Goal: Communication & Community: Answer question/provide support

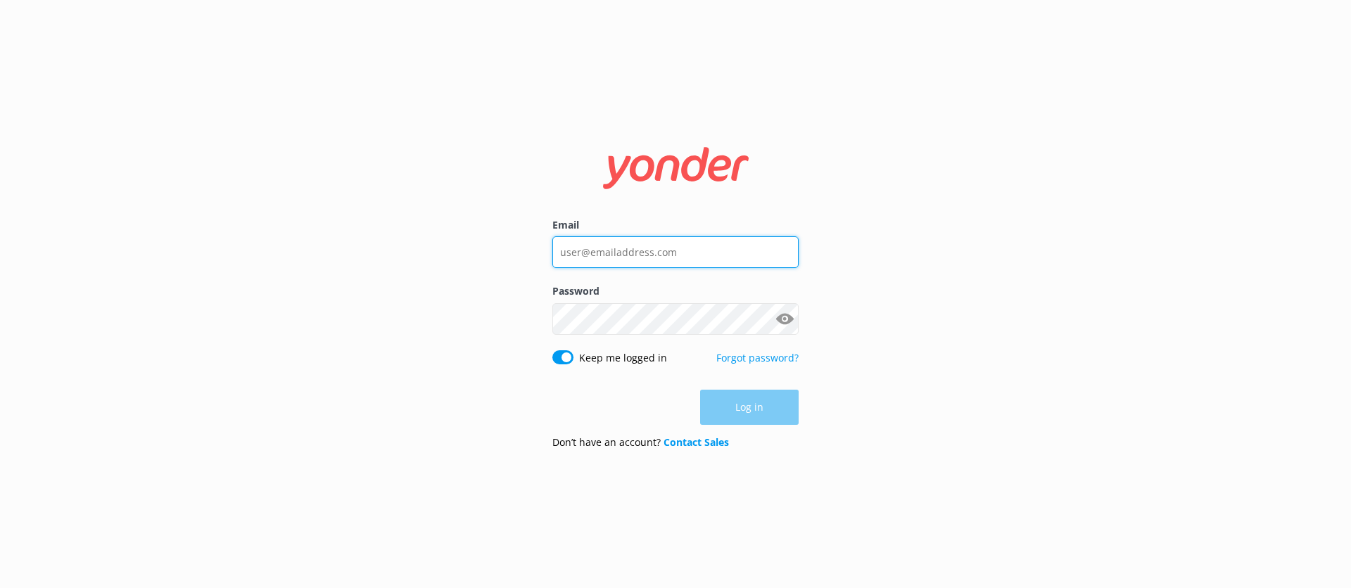
click at [661, 262] on input "Email" at bounding box center [676, 252] width 246 height 32
type input "[EMAIL_ADDRESS][DOMAIN_NAME]"
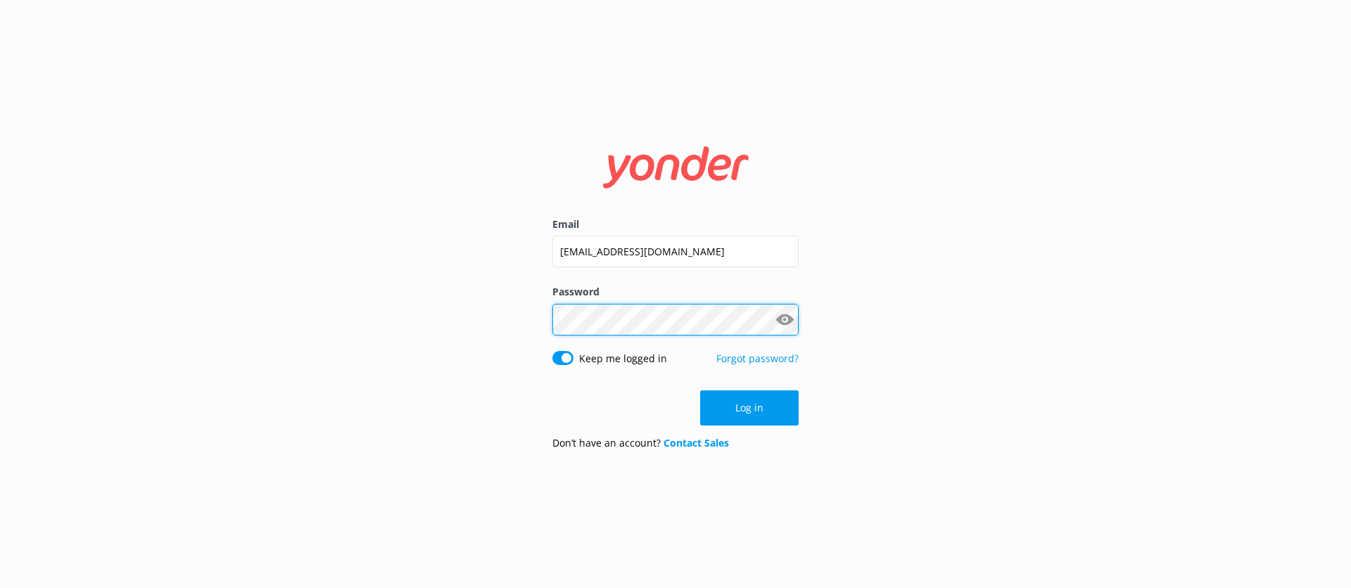
click button "Log in" at bounding box center [749, 408] width 99 height 35
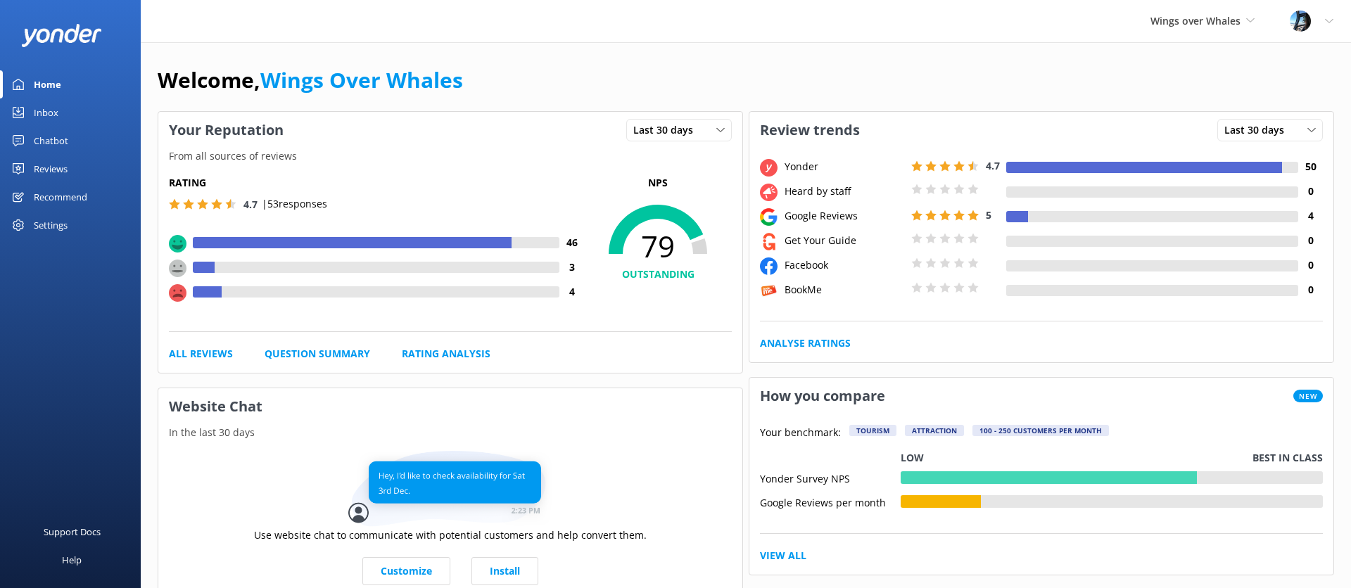
click at [41, 160] on div "Reviews" at bounding box center [51, 169] width 34 height 28
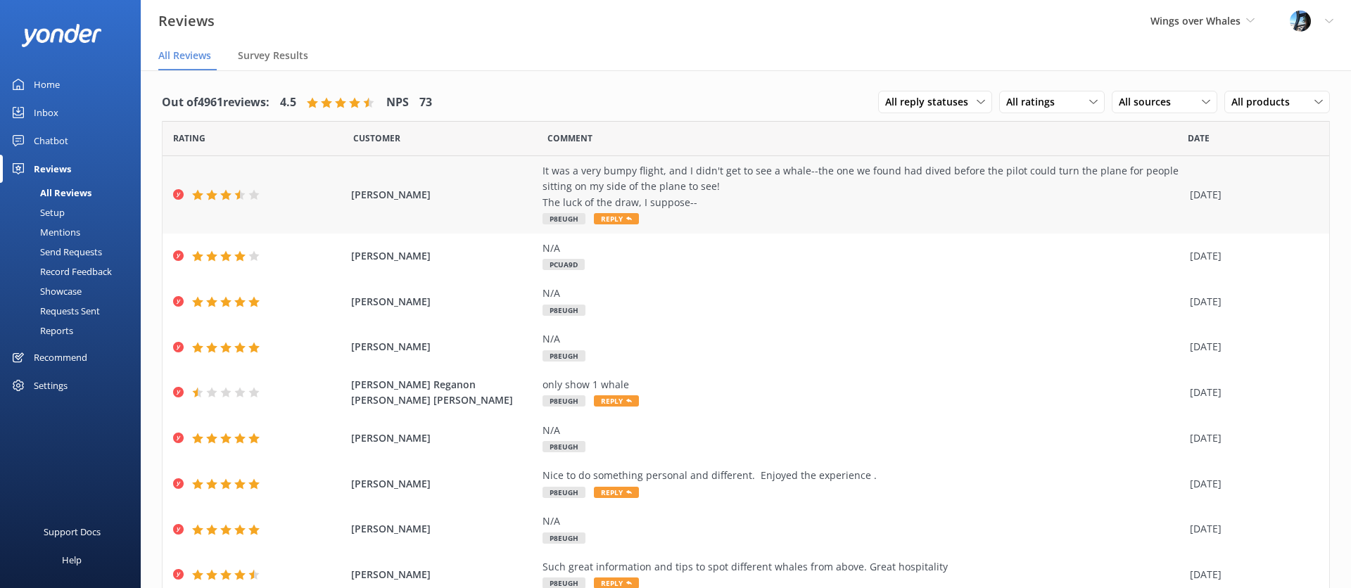
click at [487, 190] on span "[PERSON_NAME]" at bounding box center [443, 194] width 185 height 15
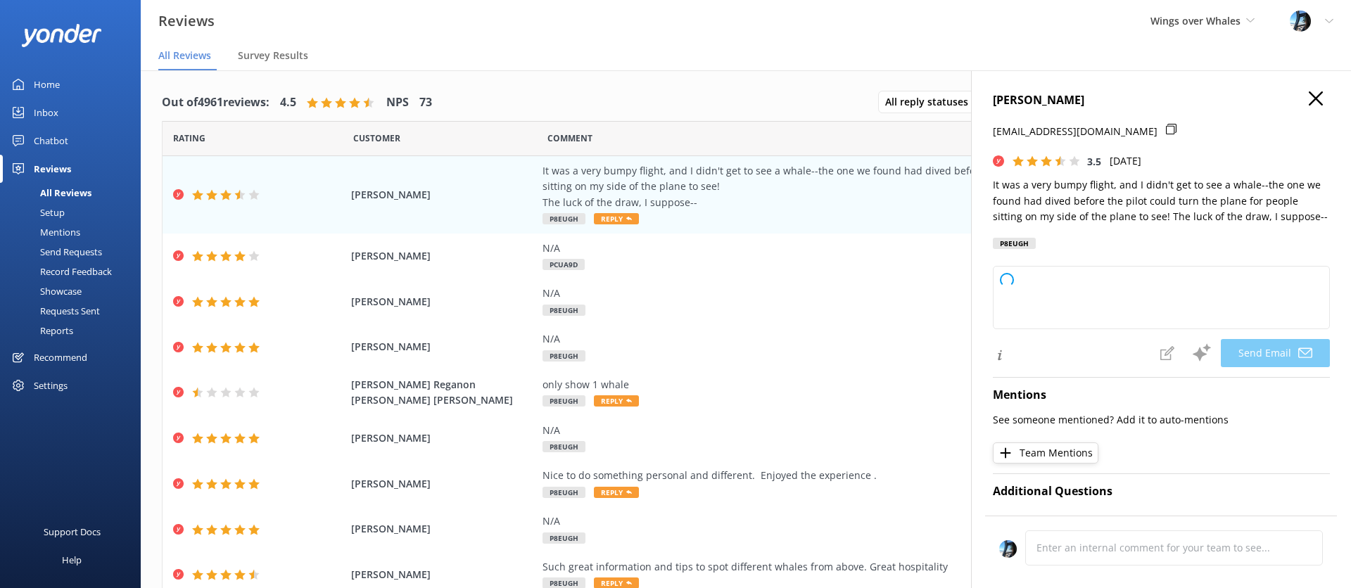
type textarea "Thank you for your feedback, [PERSON_NAME]! We're sorry the conditions weren't …"
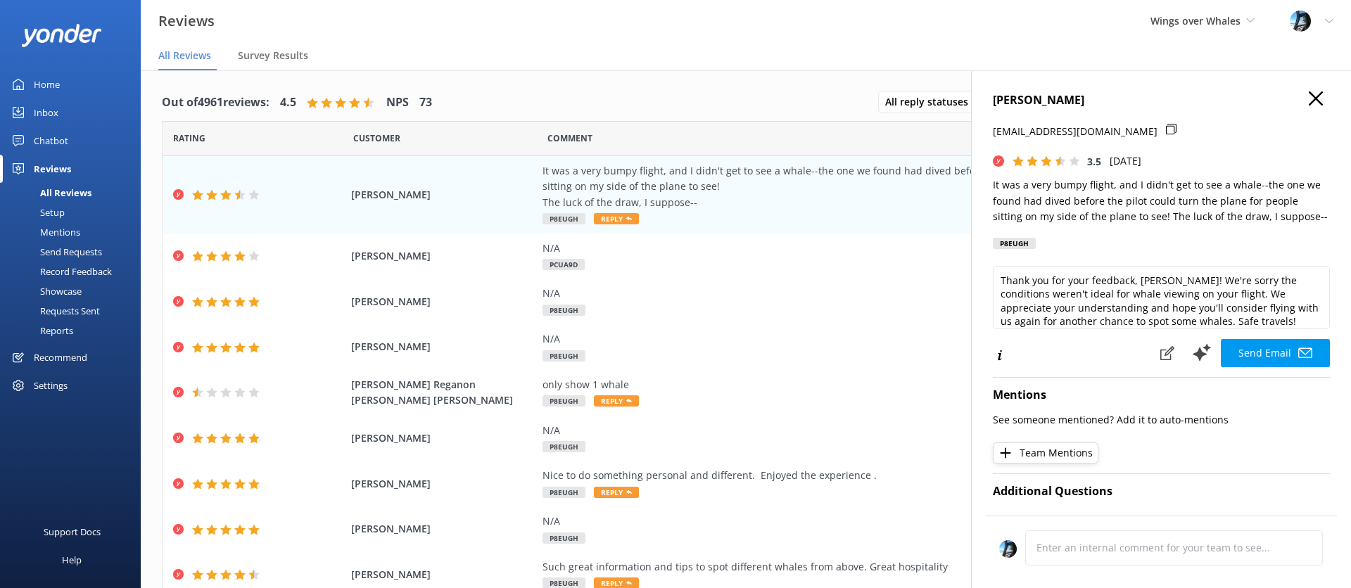
click at [1319, 92] on icon "button" at bounding box center [1316, 99] width 14 height 14
